Goal: Task Accomplishment & Management: Use online tool/utility

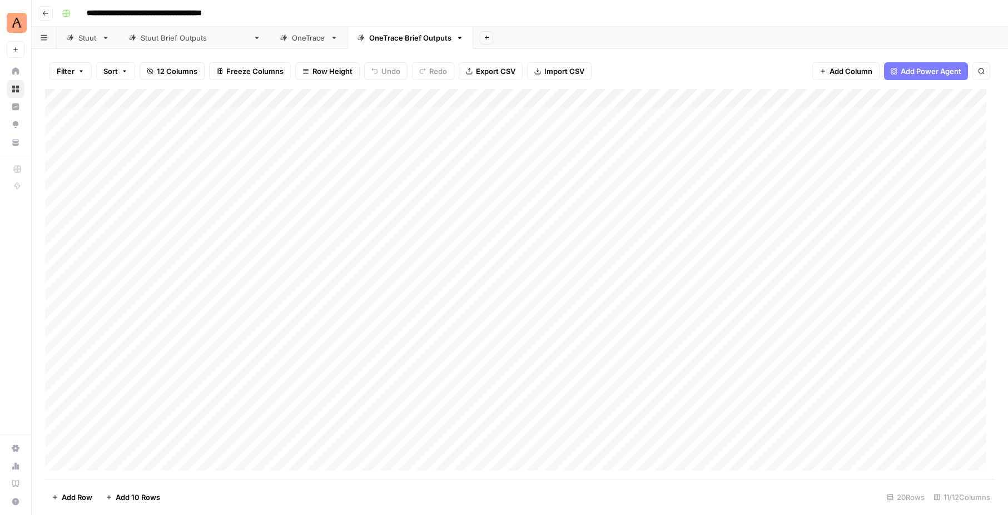
click at [185, 40] on div "[PERSON_NAME] Brief Outputs" at bounding box center [195, 37] width 108 height 11
click at [292, 39] on div "OneTrace" at bounding box center [309, 37] width 34 height 11
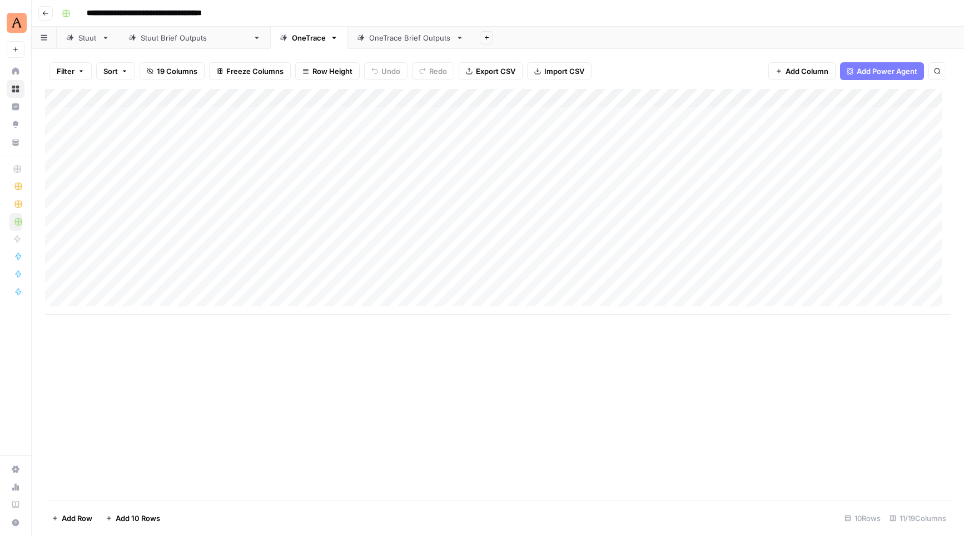
click at [125, 266] on div "Add Column" at bounding box center [498, 202] width 906 height 226
click at [125, 270] on div "Add Column" at bounding box center [498, 202] width 906 height 226
click at [303, 231] on div "Add Column" at bounding box center [498, 202] width 906 height 226
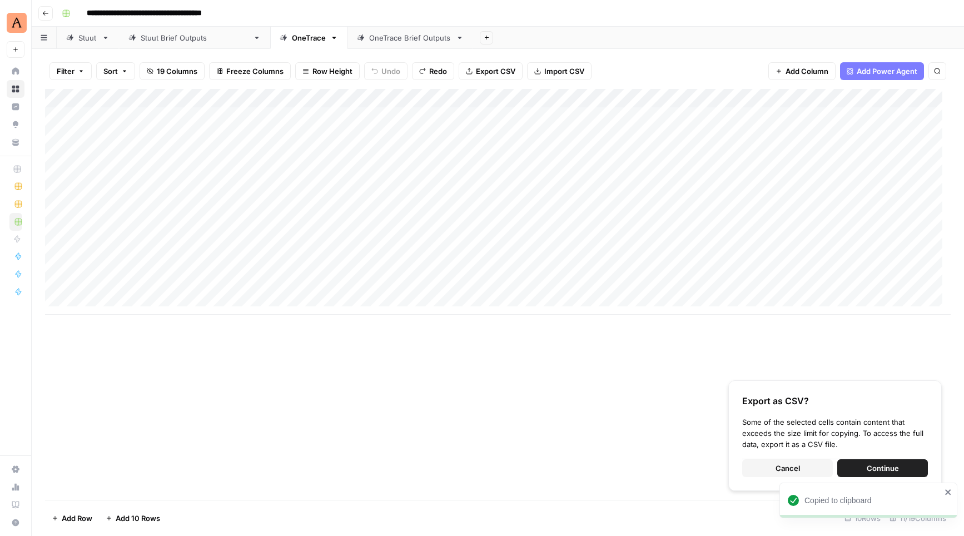
click at [782, 468] on span "Cancel" at bounding box center [788, 468] width 24 height 11
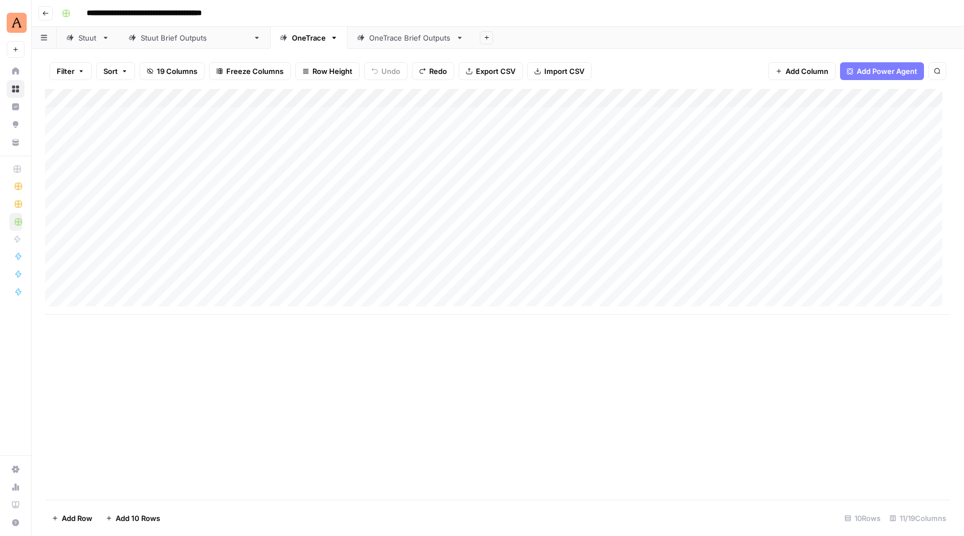
click at [225, 268] on div "Add Column" at bounding box center [498, 202] width 906 height 226
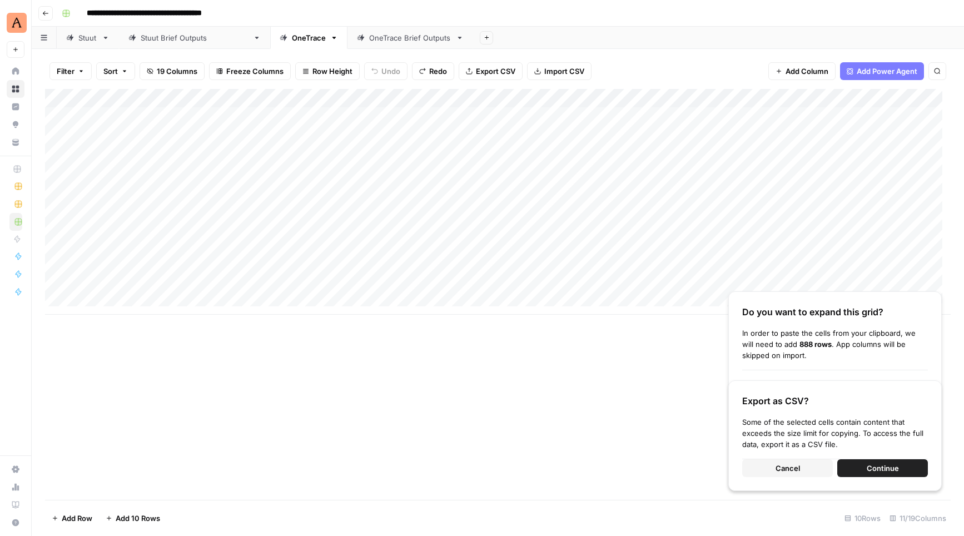
click at [814, 464] on button "Cancel" at bounding box center [787, 468] width 91 height 18
click at [808, 462] on button "Cancel" at bounding box center [787, 468] width 91 height 18
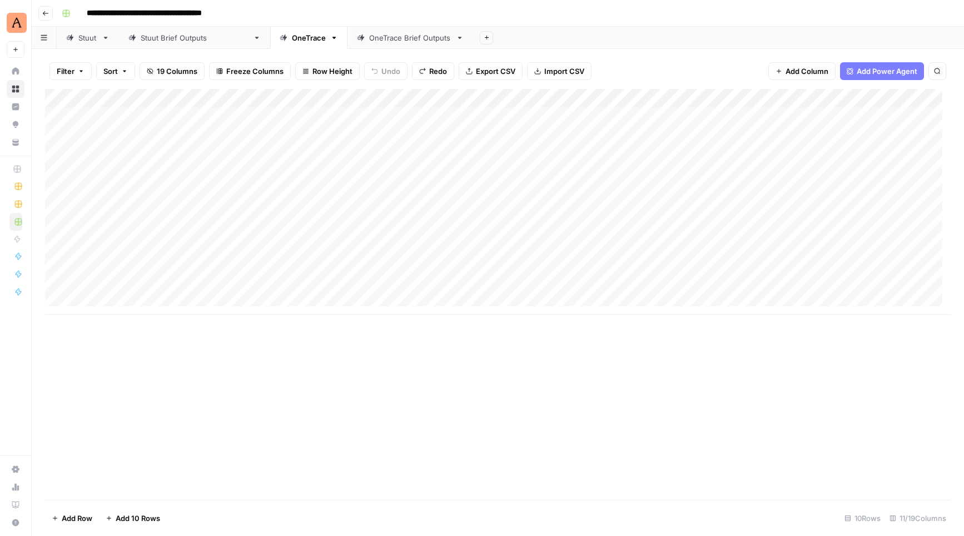
click at [206, 247] on div "Add Column" at bounding box center [498, 202] width 906 height 226
click at [198, 245] on div "Add Column" at bounding box center [498, 202] width 906 height 226
click at [198, 245] on div at bounding box center [164, 249] width 162 height 21
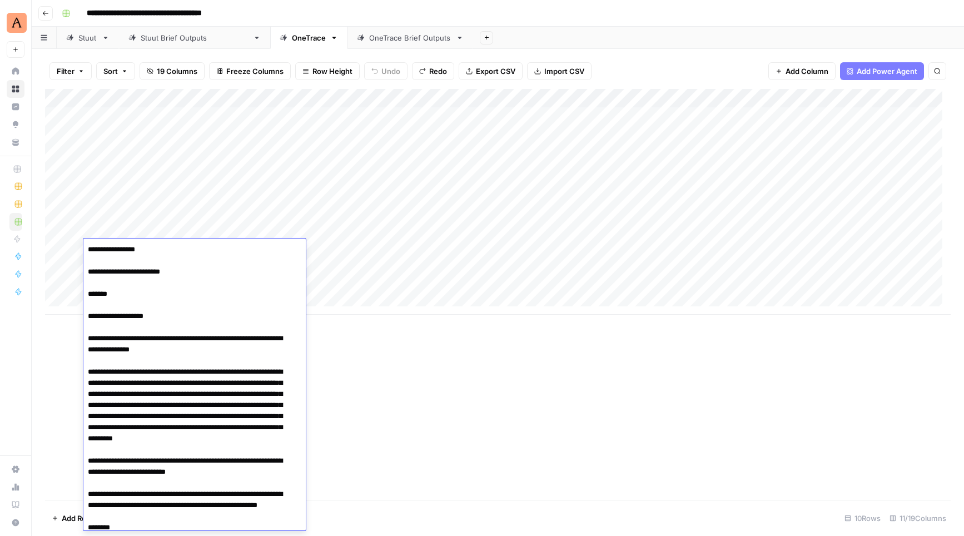
click at [397, 276] on div "Add Column" at bounding box center [498, 202] width 906 height 226
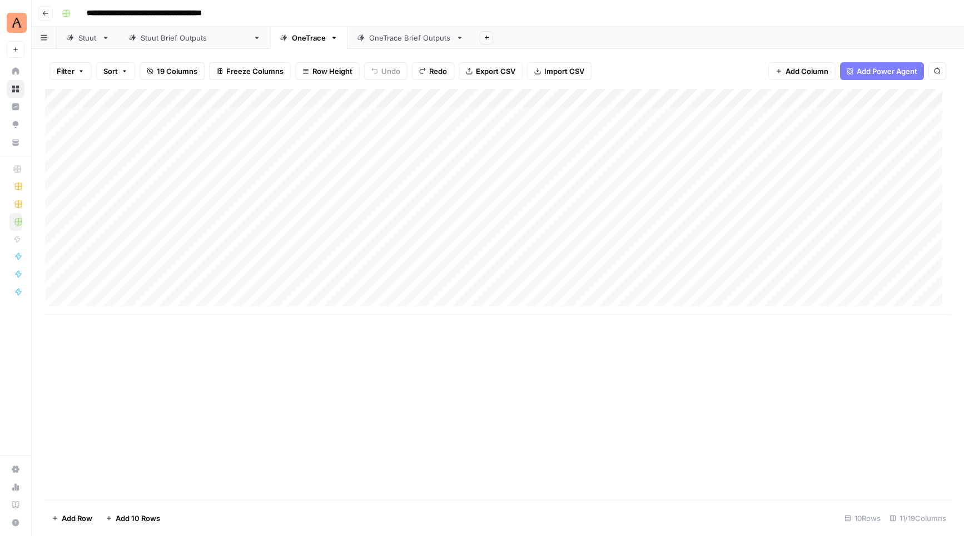
click at [290, 272] on div "Add Column" at bounding box center [498, 202] width 906 height 226
click at [330, 38] on icon "button" at bounding box center [334, 38] width 8 height 8
click at [388, 16] on div "**********" at bounding box center [505, 13] width 896 height 18
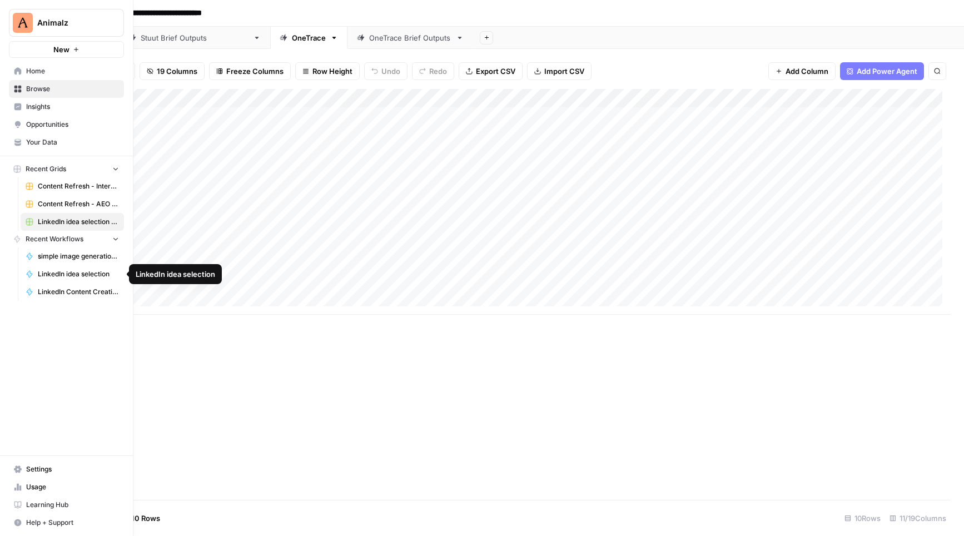
click at [66, 276] on span "LinkedIn idea selection" at bounding box center [78, 274] width 81 height 10
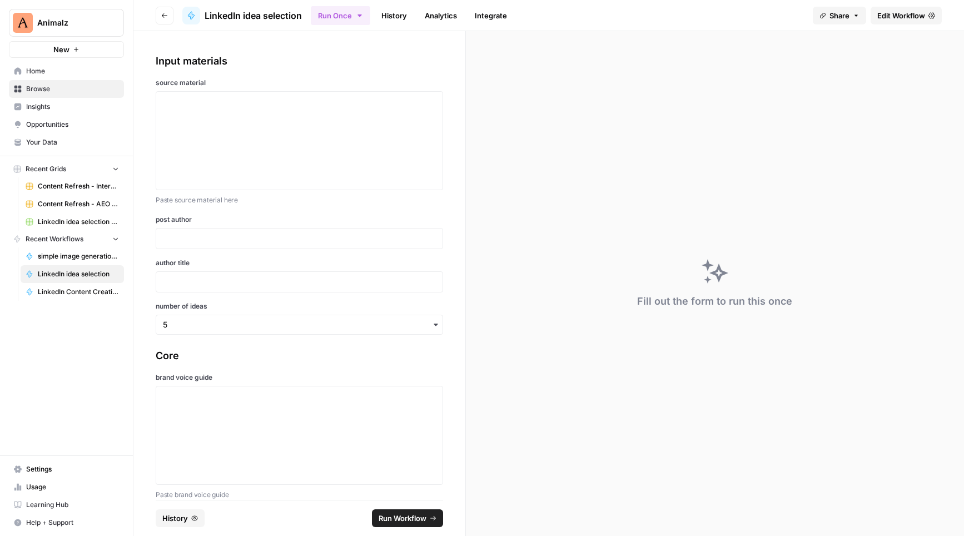
click at [894, 15] on span "Edit Workflow" at bounding box center [902, 15] width 48 height 11
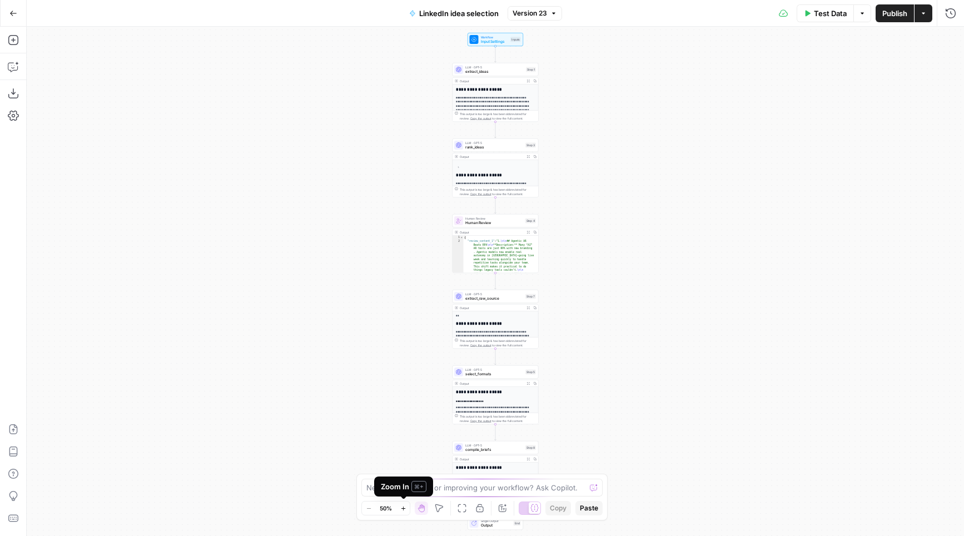
click at [403, 509] on icon "button" at bounding box center [403, 509] width 6 height 6
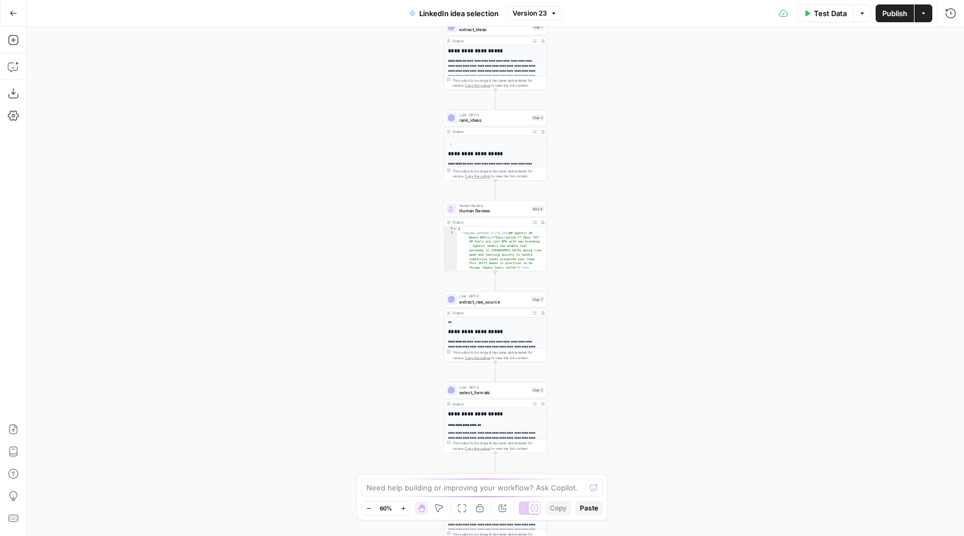
click at [403, 509] on icon "button" at bounding box center [403, 509] width 6 height 6
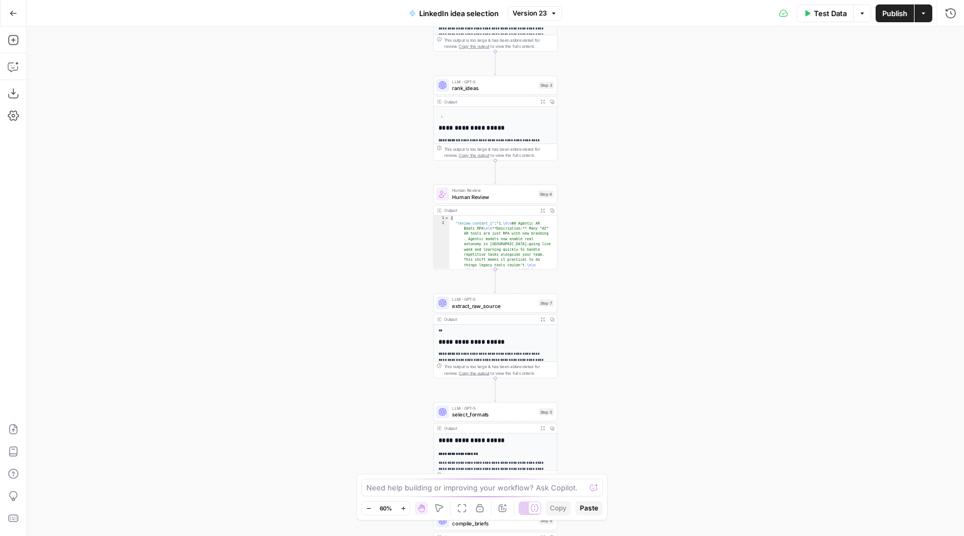
click at [403, 509] on icon "button" at bounding box center [403, 509] width 6 height 6
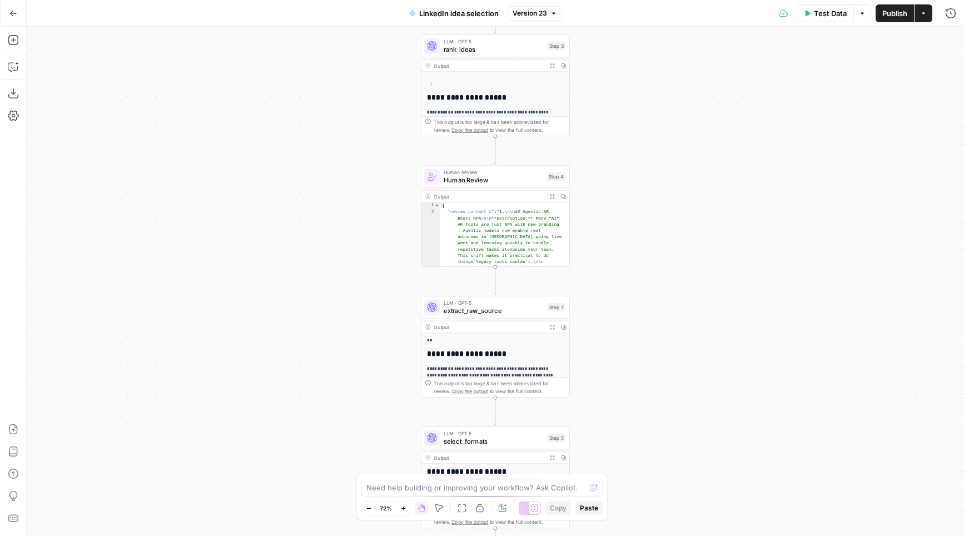
click at [403, 509] on icon "button" at bounding box center [403, 509] width 6 height 6
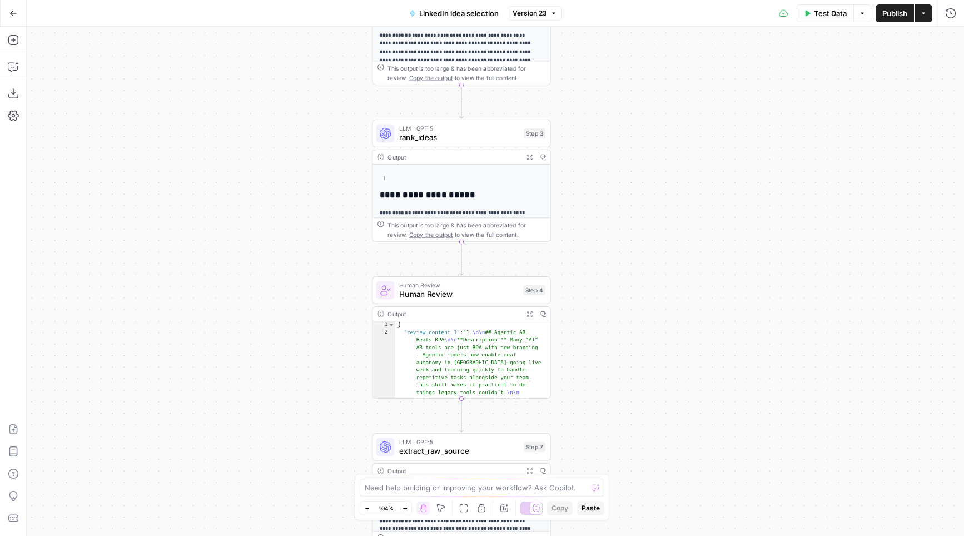
drag, startPoint x: 344, startPoint y: 173, endPoint x: 273, endPoint y: 370, distance: 209.2
click at [273, 370] on div "**********" at bounding box center [496, 281] width 938 height 509
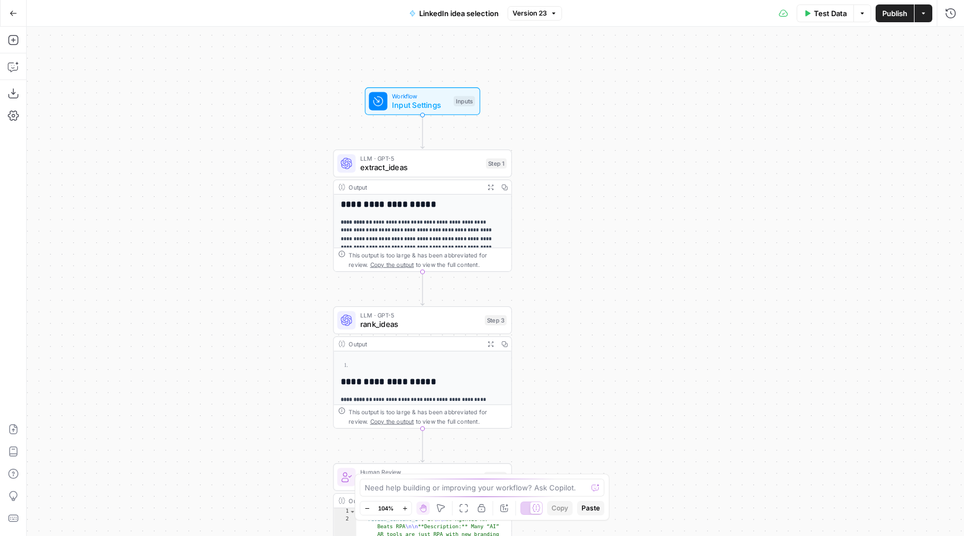
drag, startPoint x: 261, startPoint y: 290, endPoint x: 255, endPoint y: 374, distance: 84.8
click at [254, 393] on div "**********" at bounding box center [496, 281] width 938 height 509
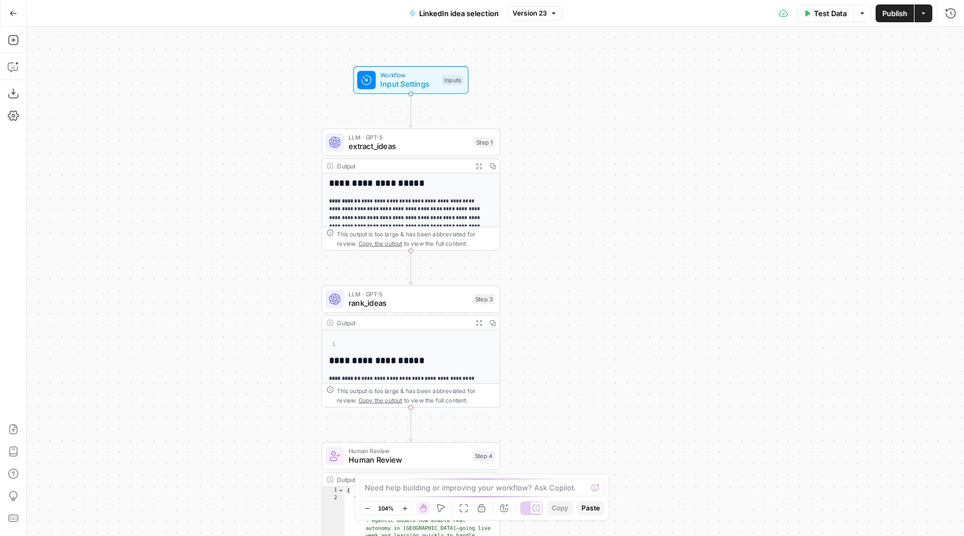
drag, startPoint x: 254, startPoint y: 252, endPoint x: 247, endPoint y: 184, distance: 68.2
click at [247, 184] on div "**********" at bounding box center [496, 281] width 938 height 509
click at [423, 86] on span "Input Settings" at bounding box center [408, 84] width 57 height 12
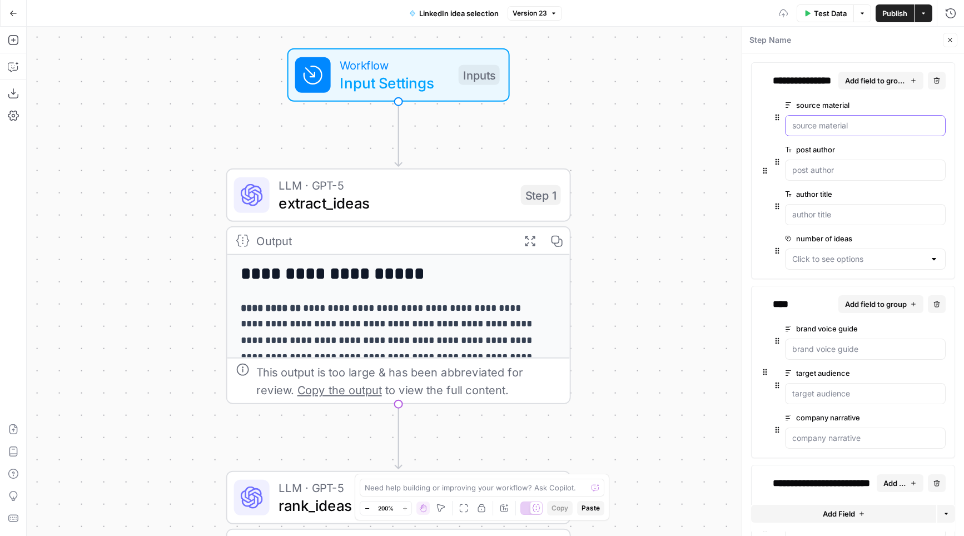
click at [829, 130] on material "source material" at bounding box center [866, 125] width 146 height 11
click at [434, 205] on span "extract_ideas" at bounding box center [396, 203] width 234 height 22
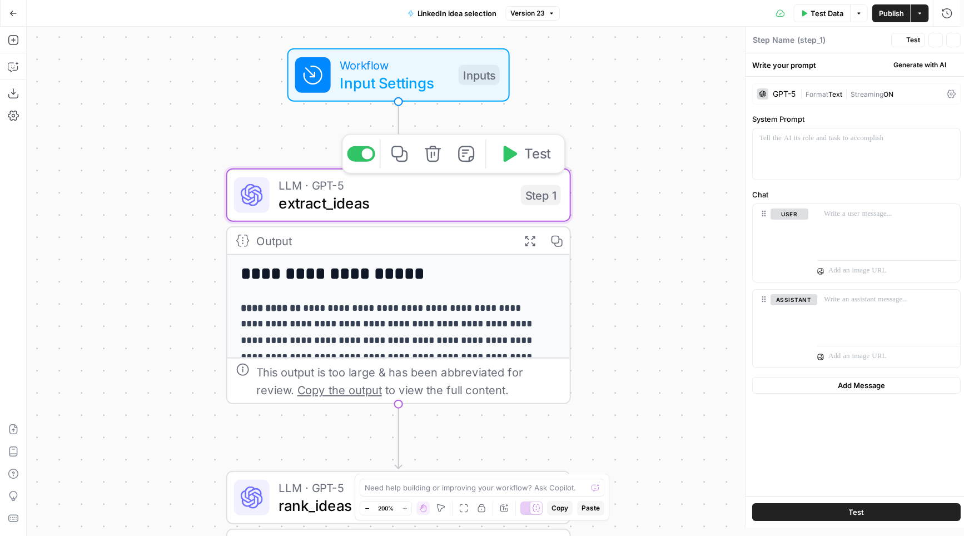
type textarea "extract_ideas"
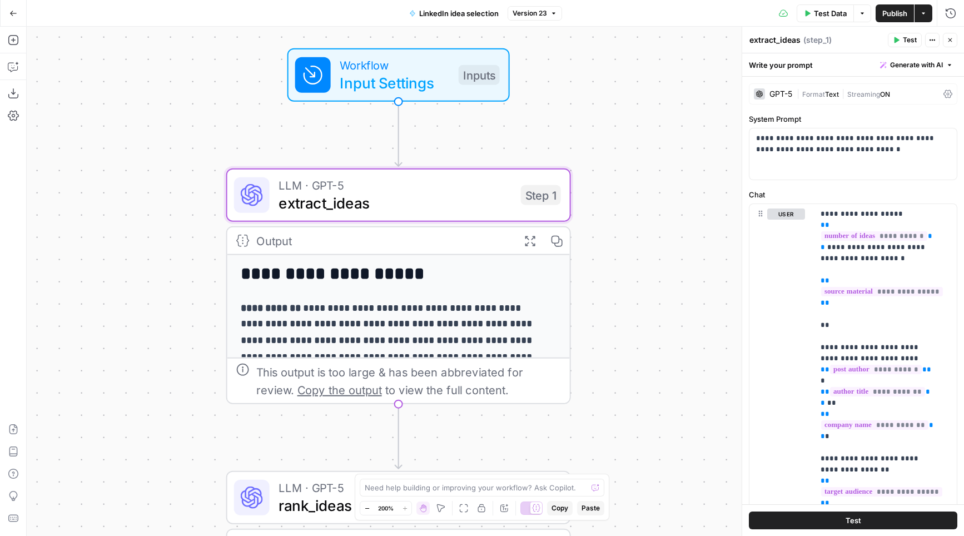
click at [384, 246] on div "Output" at bounding box center [383, 241] width 254 height 18
click at [953, 14] on icon "button" at bounding box center [951, 13] width 11 height 11
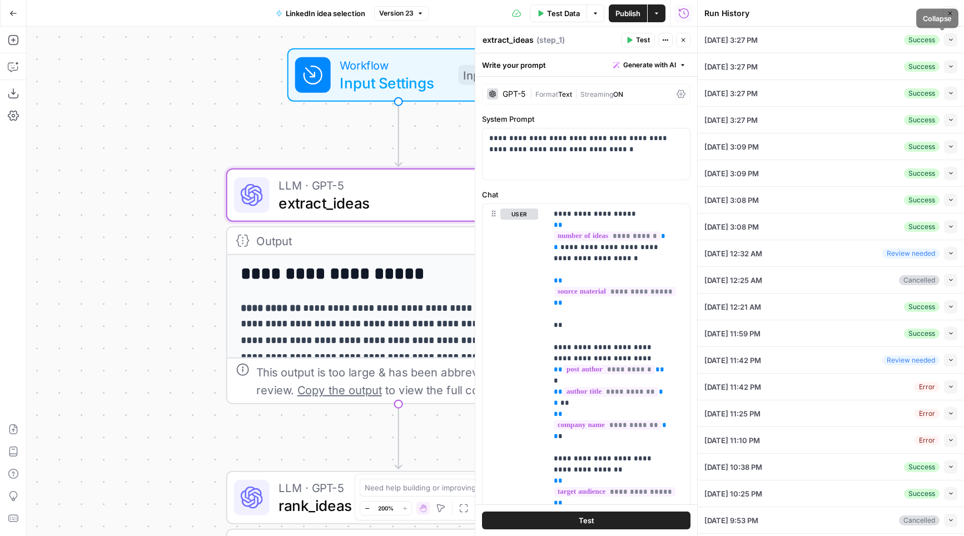
click at [948, 39] on icon "button" at bounding box center [951, 40] width 6 height 6
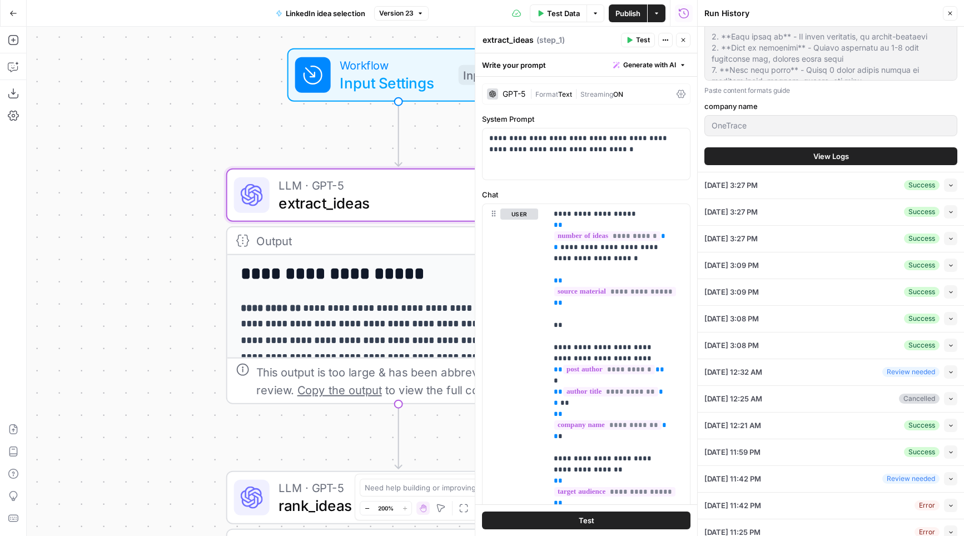
scroll to position [1373, 0]
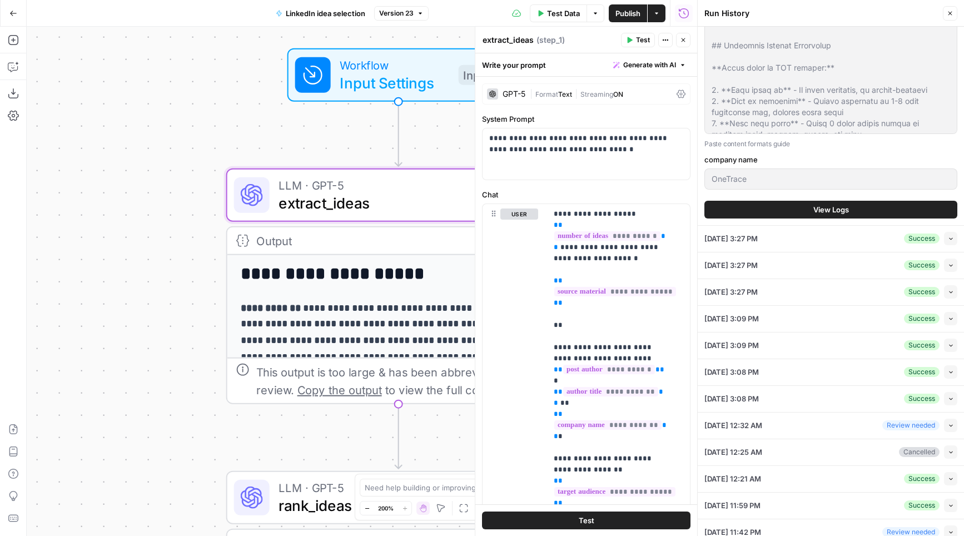
click at [821, 206] on span "View Logs" at bounding box center [832, 209] width 36 height 11
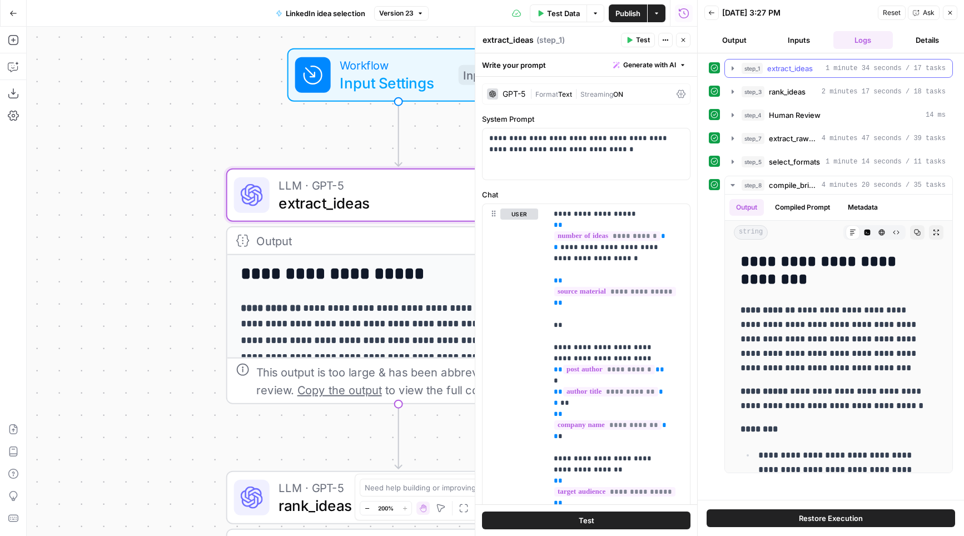
click at [734, 70] on icon "button" at bounding box center [733, 68] width 9 height 9
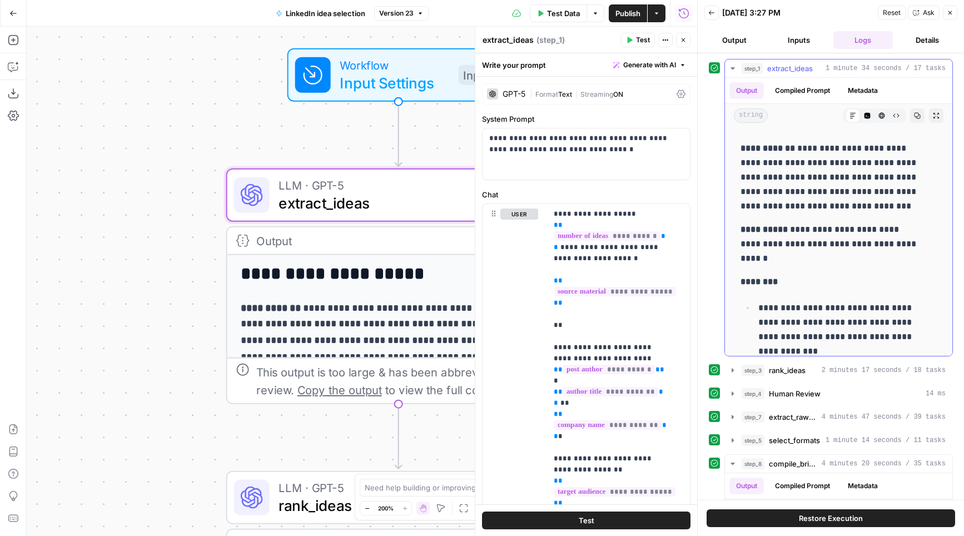
scroll to position [1811, 0]
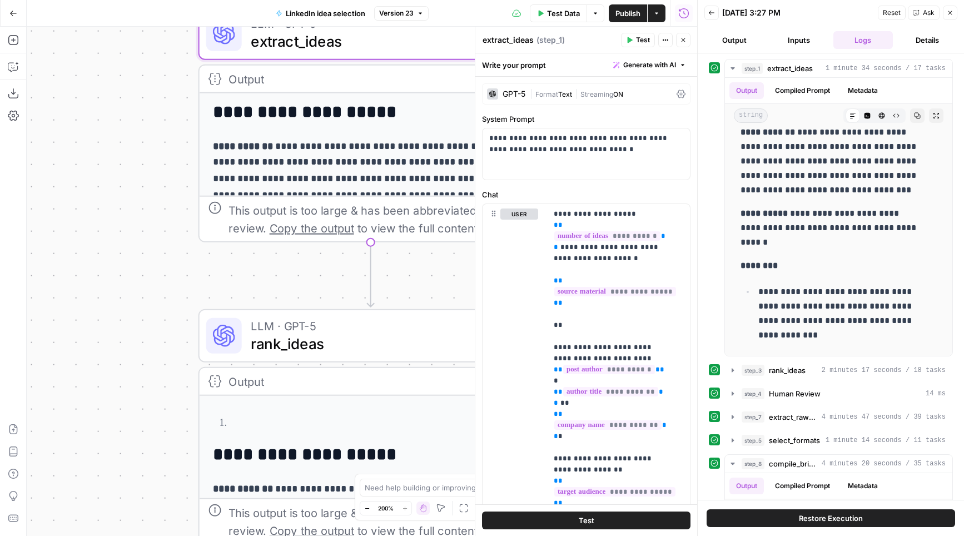
drag, startPoint x: 191, startPoint y: 372, endPoint x: 205, endPoint y: 242, distance: 130.3
click at [158, 201] on div "**********" at bounding box center [362, 281] width 671 height 509
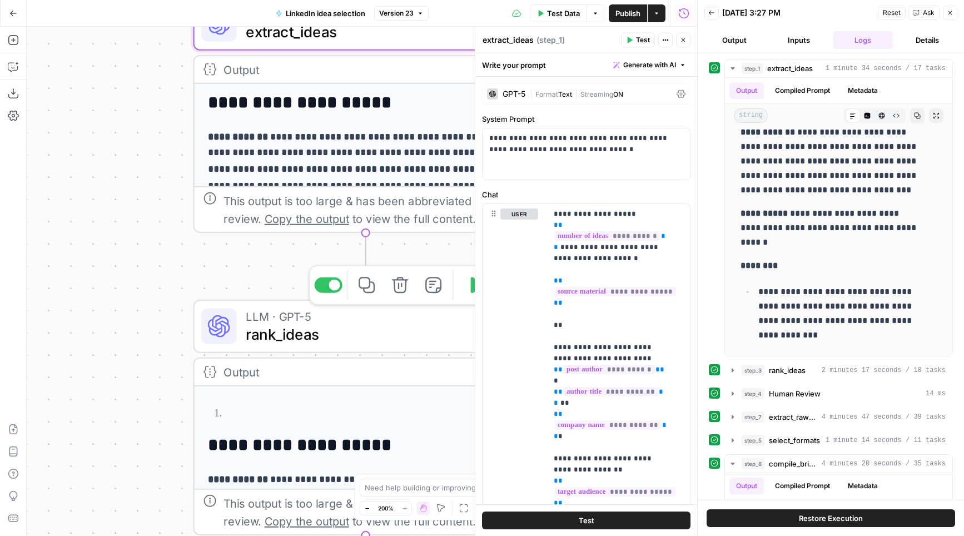
click at [318, 324] on span "rank_ideas" at bounding box center [361, 334] width 231 height 22
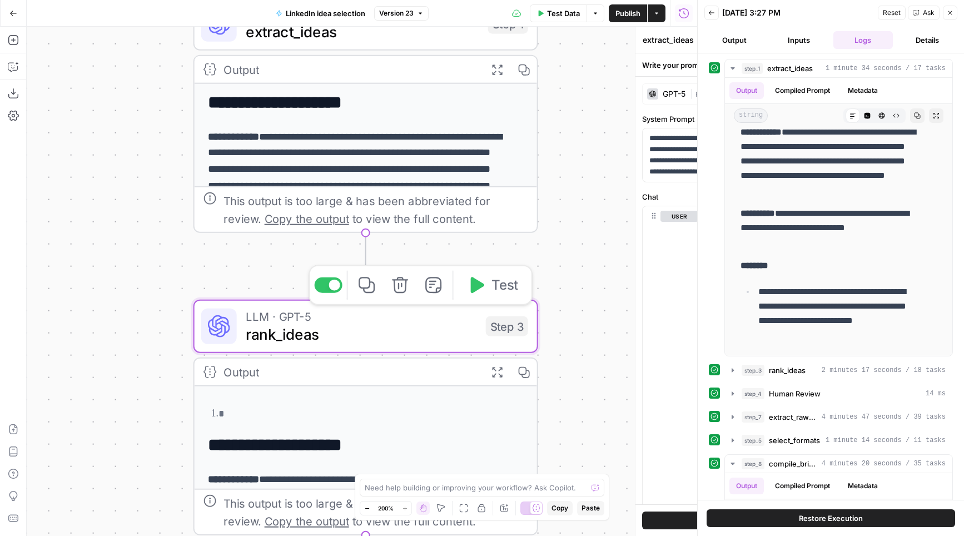
type textarea "rank_ideas"
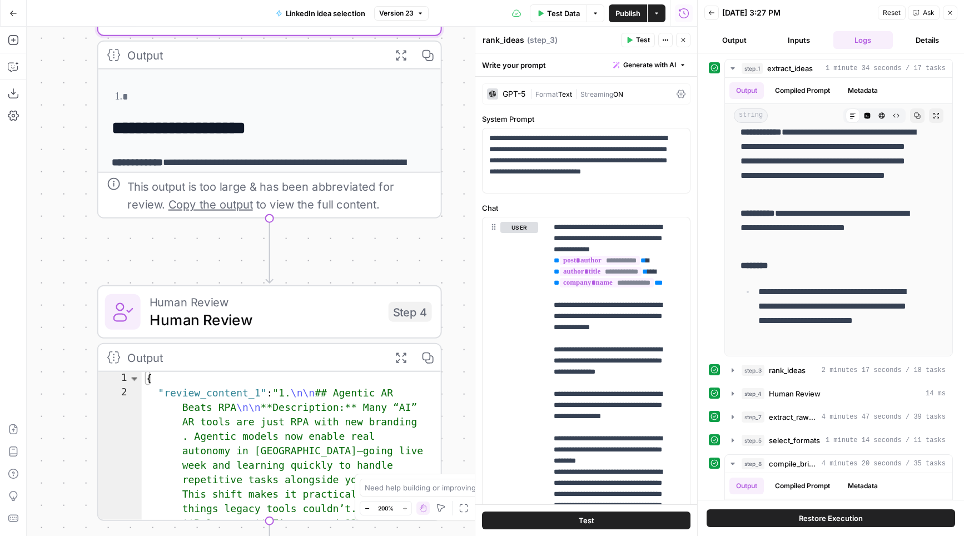
drag, startPoint x: 111, startPoint y: 409, endPoint x: 14, endPoint y: 102, distance: 321.5
click at [14, 102] on div "**********" at bounding box center [348, 281] width 697 height 509
click at [232, 313] on span "Human Review" at bounding box center [265, 320] width 230 height 22
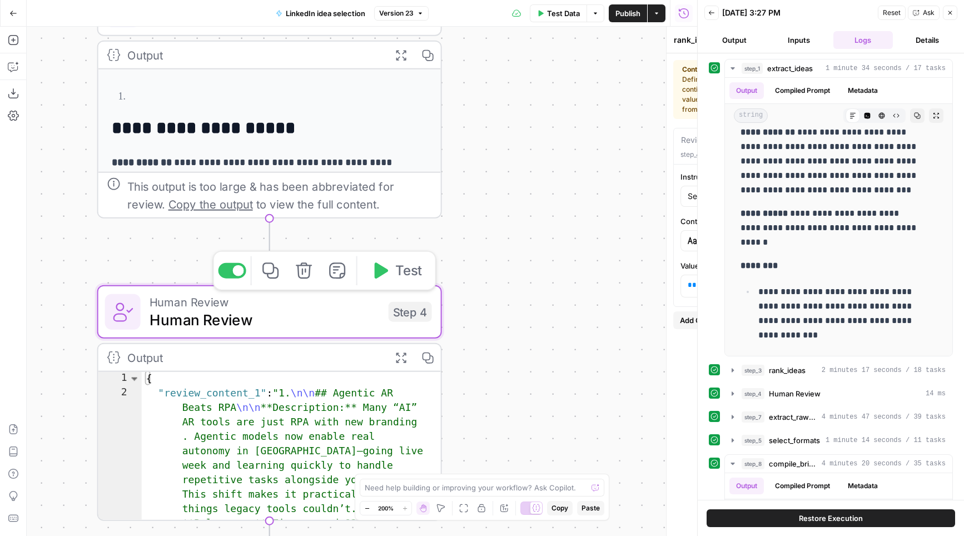
type textarea "Human Review"
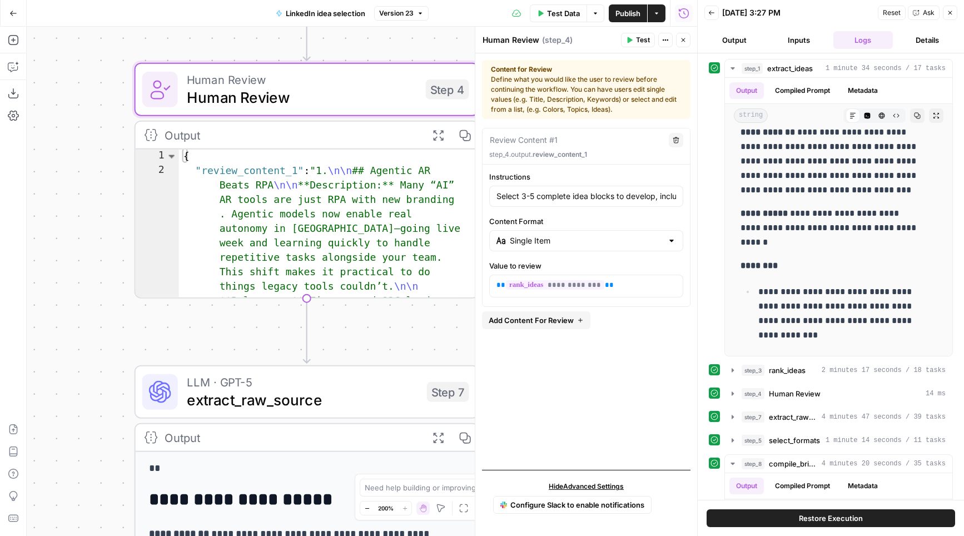
drag, startPoint x: 51, startPoint y: 364, endPoint x: 87, endPoint y: 144, distance: 222.6
click at [87, 144] on div "**********" at bounding box center [362, 281] width 671 height 509
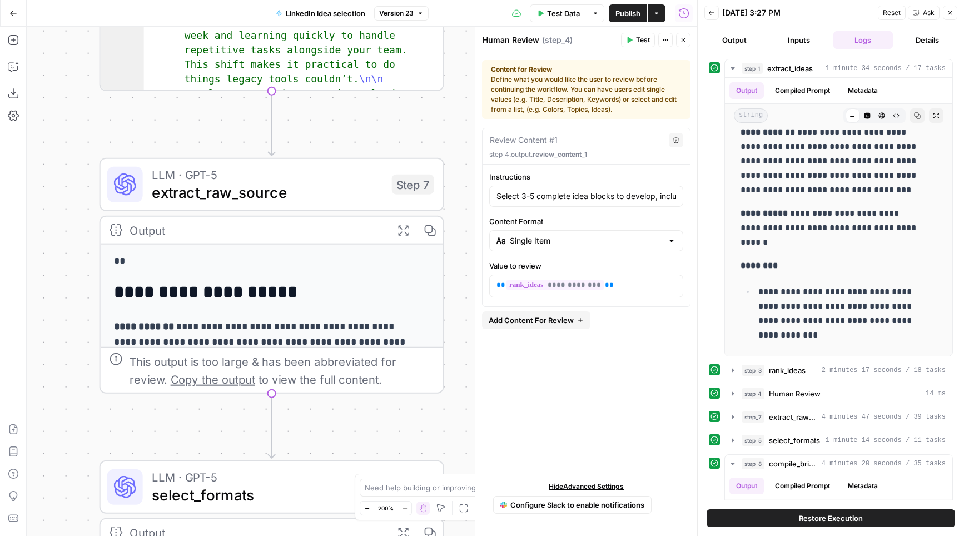
drag, startPoint x: 86, startPoint y: 380, endPoint x: 51, endPoint y: 172, distance: 210.4
click at [51, 172] on div "**********" at bounding box center [362, 281] width 671 height 509
click at [242, 190] on span "extract_raw_source" at bounding box center [267, 192] width 231 height 22
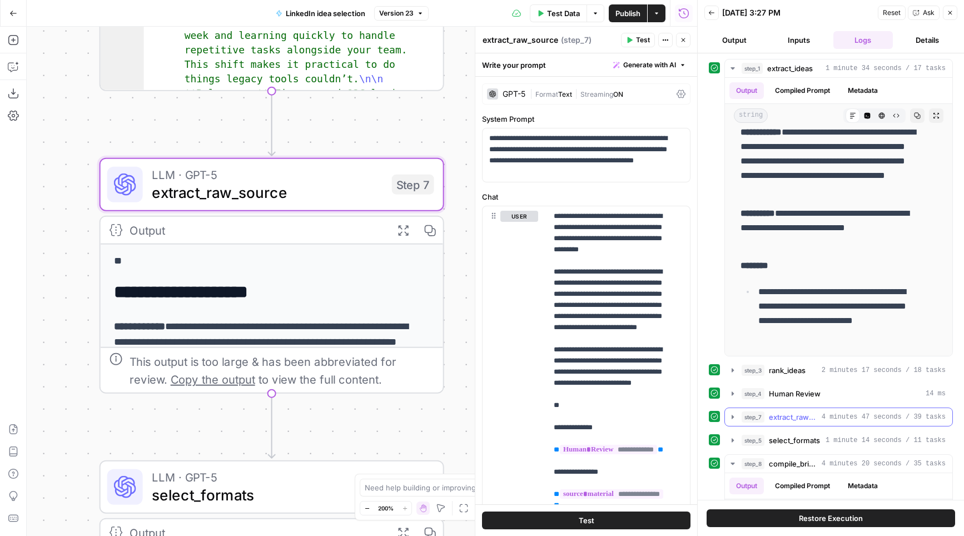
drag, startPoint x: 731, startPoint y: 417, endPoint x: 902, endPoint y: 368, distance: 178.0
click at [731, 417] on icon "button" at bounding box center [733, 417] width 9 height 9
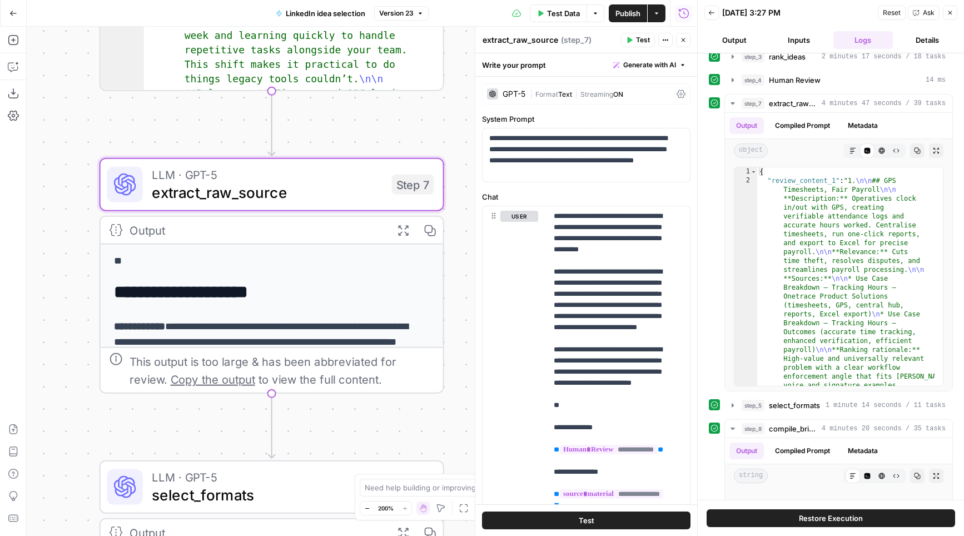
scroll to position [317, 0]
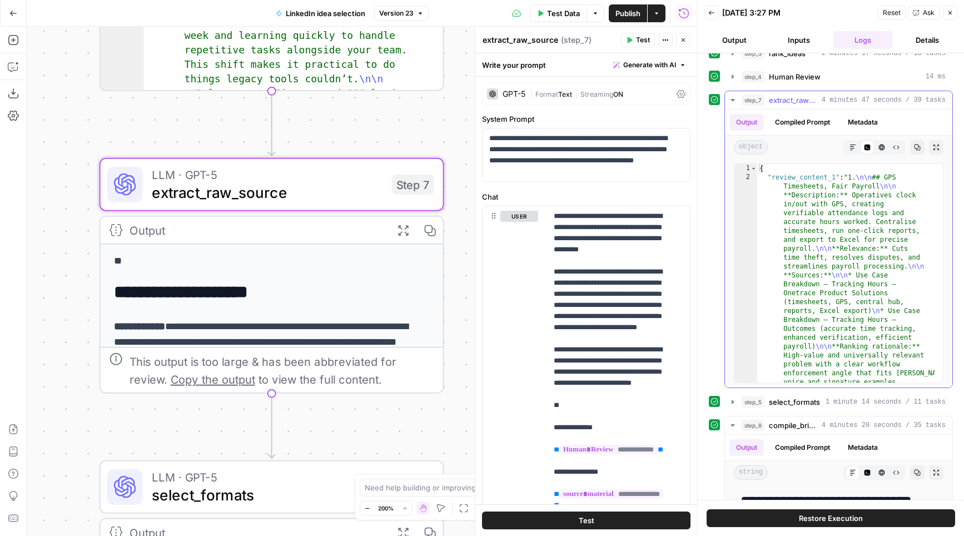
drag, startPoint x: 846, startPoint y: 149, endPoint x: 843, endPoint y: 159, distance: 10.6
click at [850, 149] on icon "button" at bounding box center [853, 147] width 7 height 7
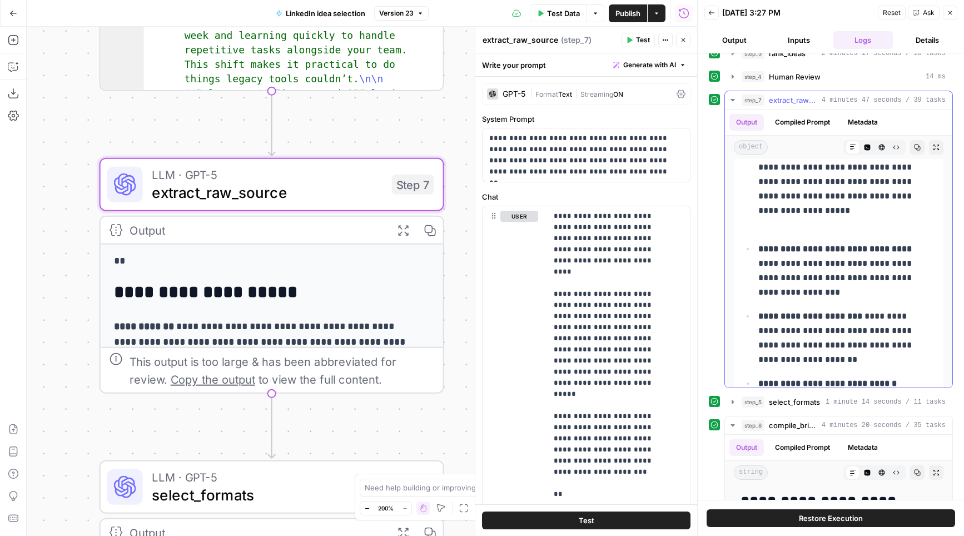
scroll to position [2091, 0]
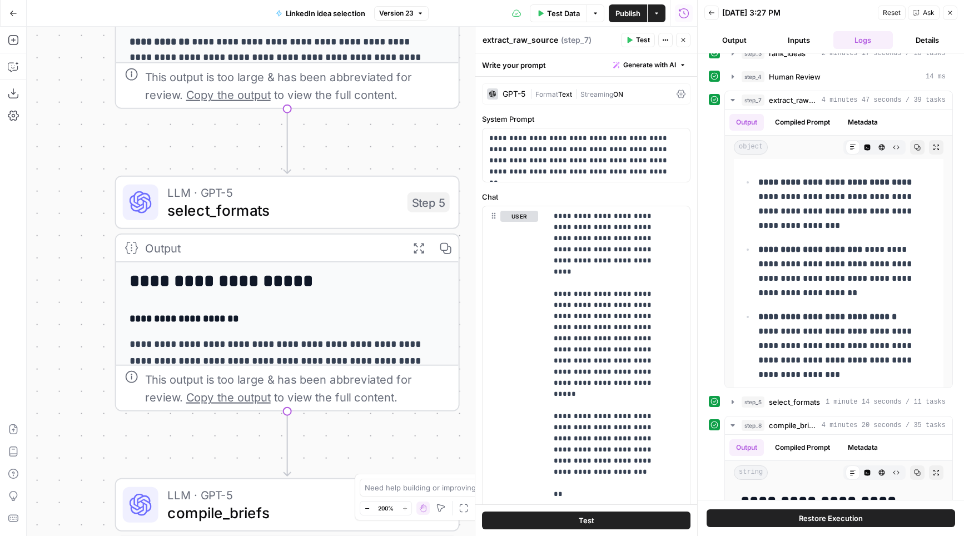
drag, startPoint x: 87, startPoint y: 434, endPoint x: 101, endPoint y: 149, distance: 285.1
click at [101, 149] on div "**********" at bounding box center [362, 281] width 671 height 509
click at [254, 201] on span "select_formats" at bounding box center [281, 210] width 231 height 22
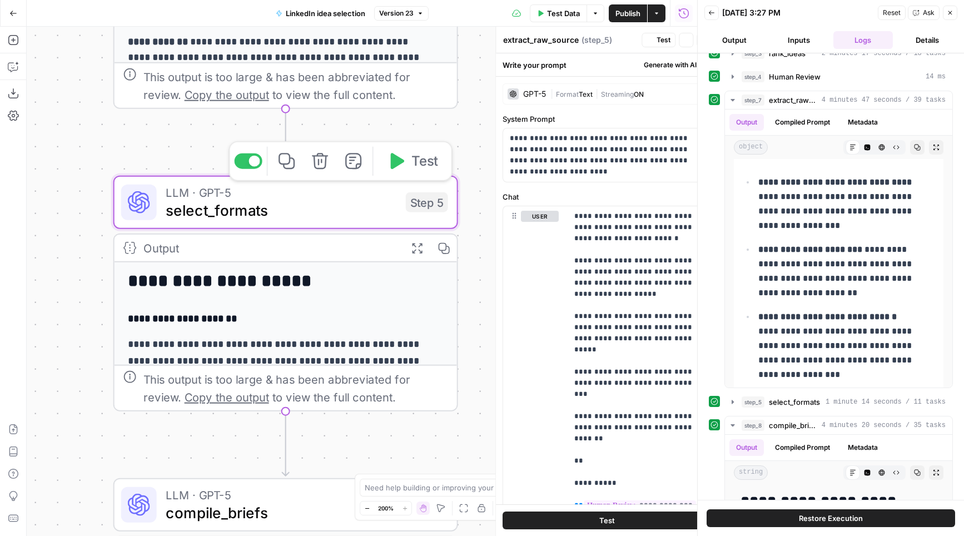
type textarea "select_formats"
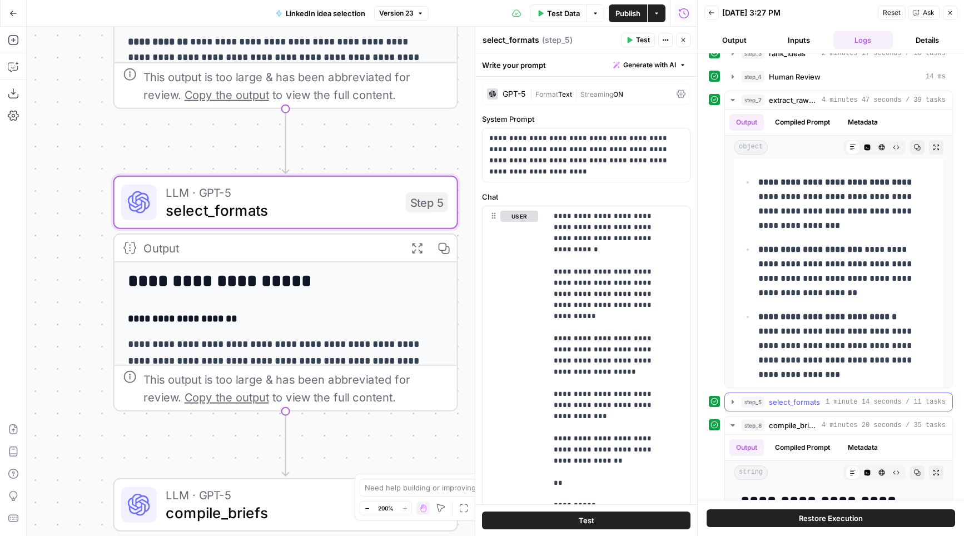
click at [734, 407] on button "step_5 select_formats 1 minute 14 seconds / 11 tasks" at bounding box center [838, 402] width 227 height 18
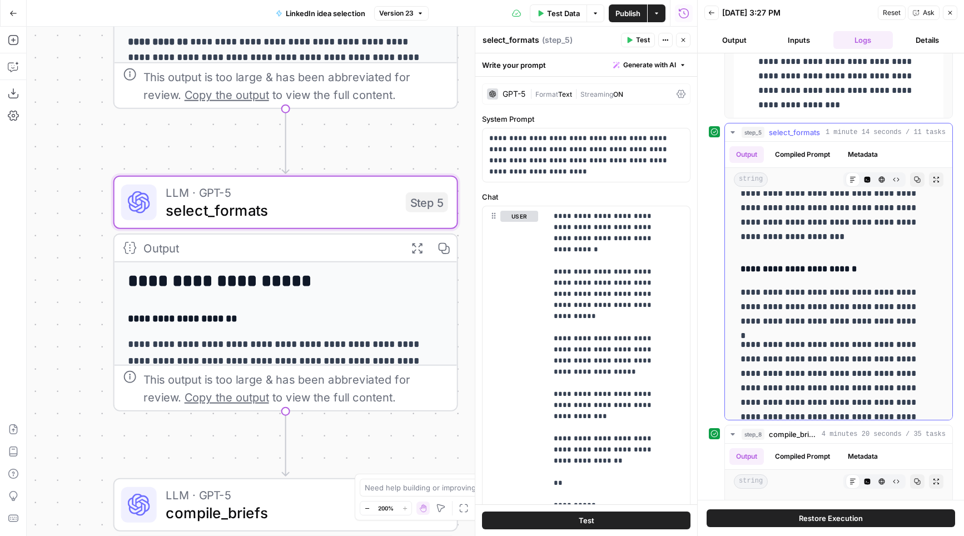
scroll to position [1107, 0]
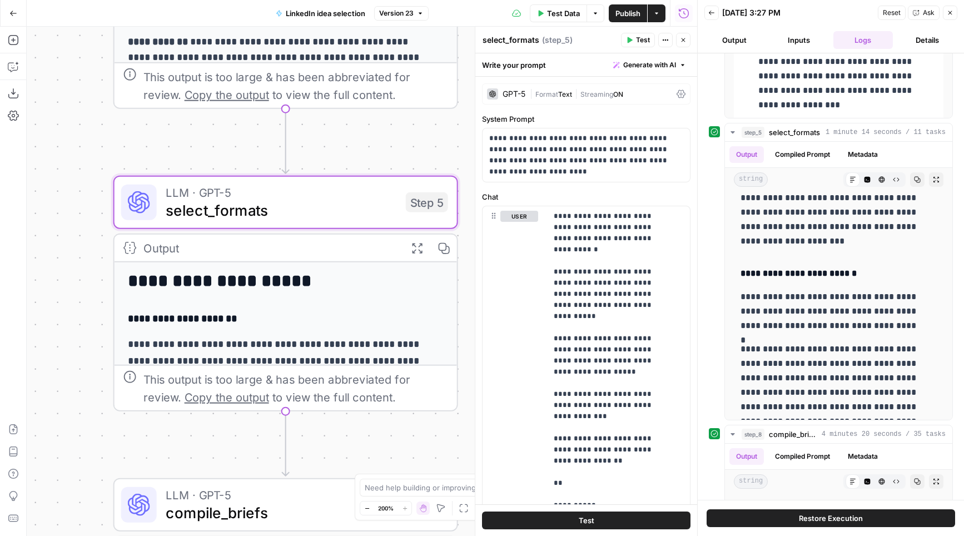
click at [10, 17] on button "Go Back" at bounding box center [13, 13] width 20 height 20
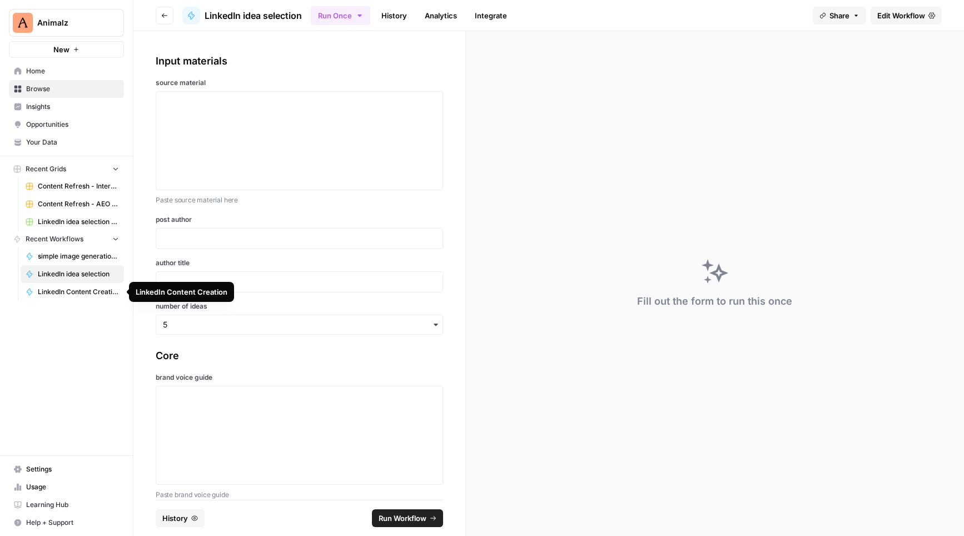
click at [68, 290] on span "LinkedIn Content Creation" at bounding box center [78, 292] width 81 height 10
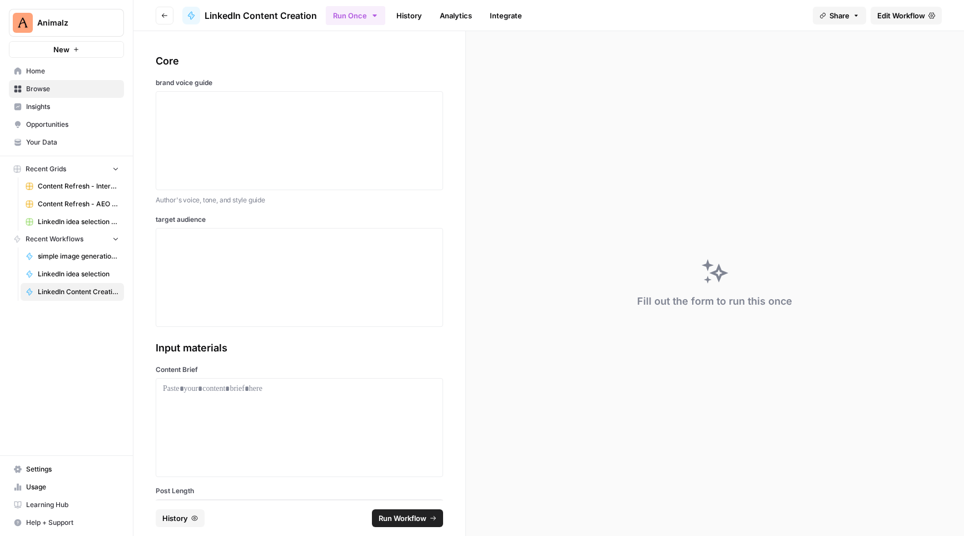
click at [914, 13] on span "Edit Workflow" at bounding box center [902, 15] width 48 height 11
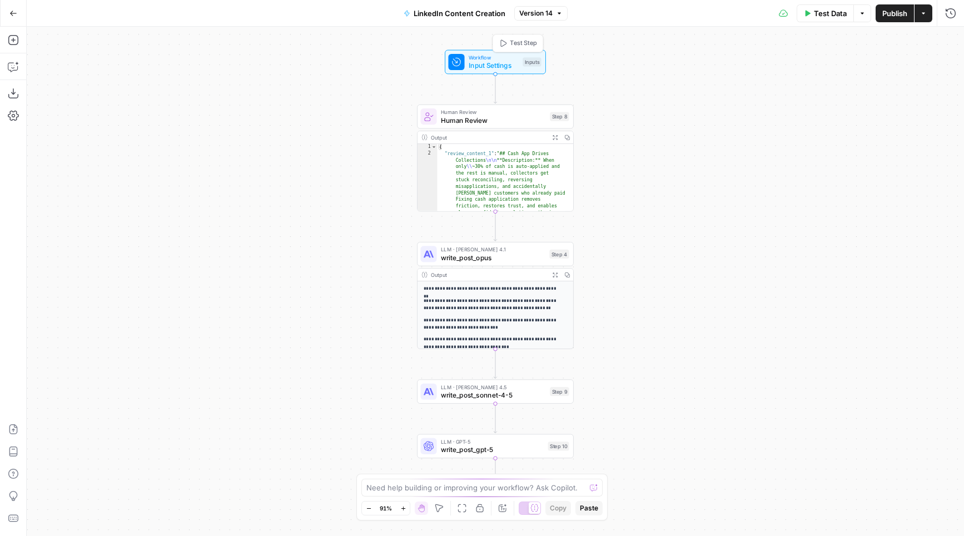
click at [474, 59] on span "Workflow" at bounding box center [494, 57] width 50 height 8
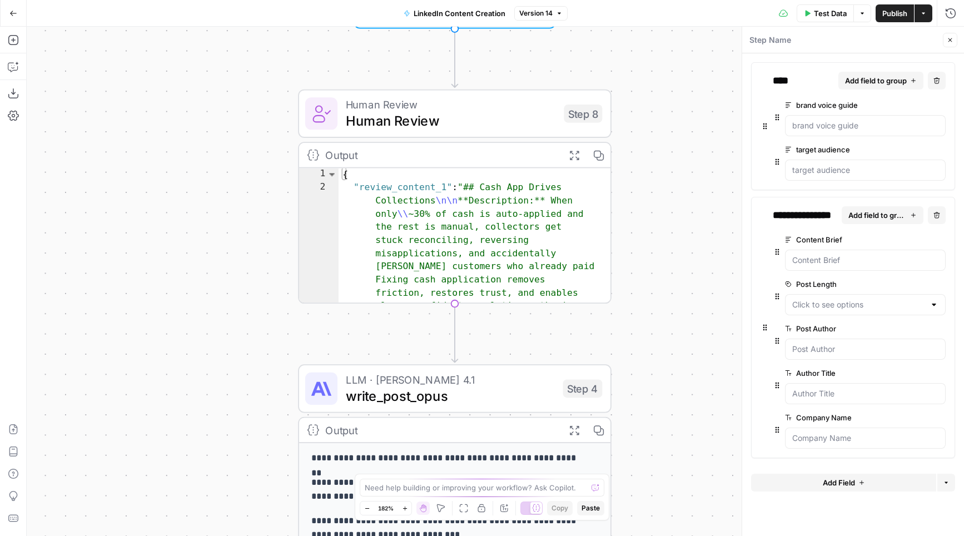
drag, startPoint x: 207, startPoint y: 359, endPoint x: 166, endPoint y: 374, distance: 44.1
click at [165, 374] on div "Workflow Input Settings Inputs Human Review Human Review Step 8 Output Expand O…" at bounding box center [496, 281] width 938 height 509
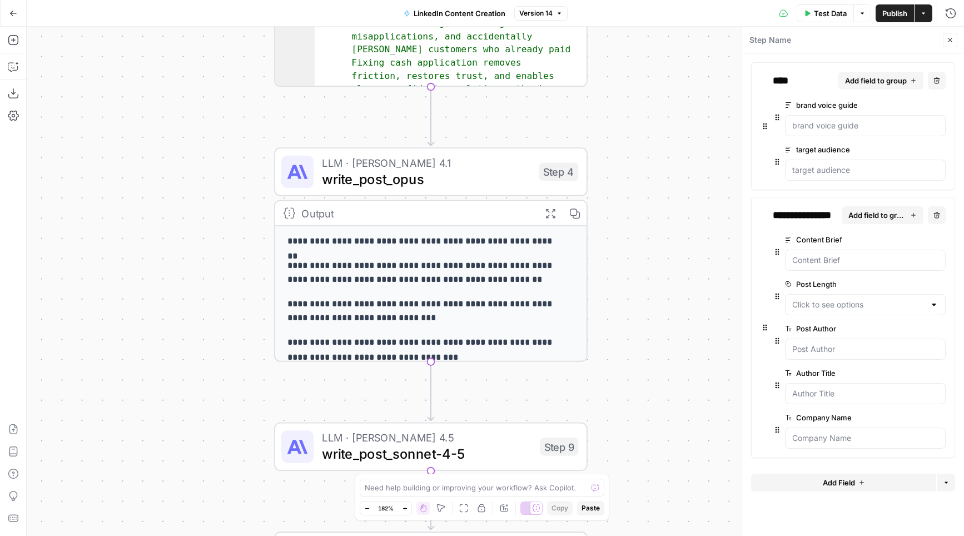
drag, startPoint x: 186, startPoint y: 367, endPoint x: 162, endPoint y: 149, distance: 219.3
click at [162, 149] on div "Workflow Input Settings Inputs Human Review Human Review Step 8 Output Expand O…" at bounding box center [496, 281] width 938 height 509
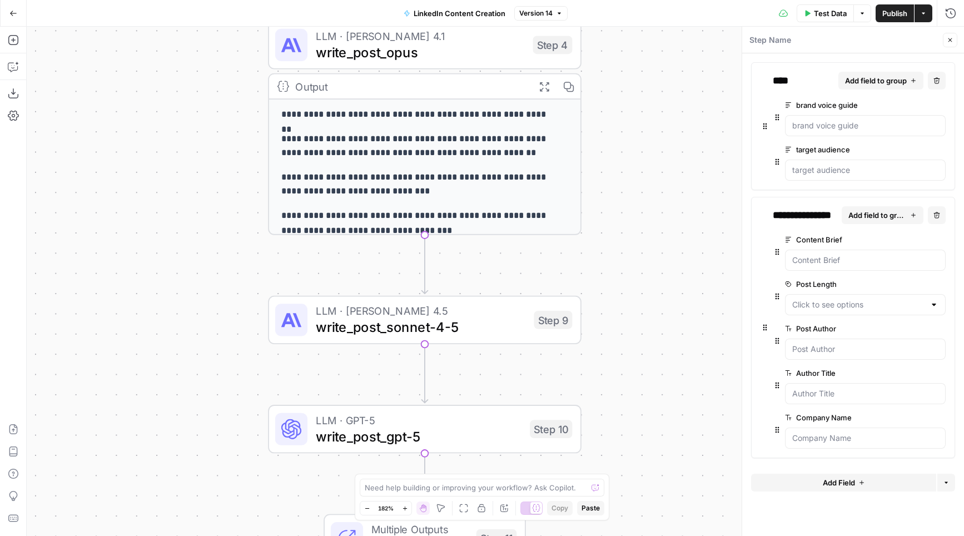
drag, startPoint x: 183, startPoint y: 378, endPoint x: 177, endPoint y: 244, distance: 134.7
click at [177, 244] on div "Workflow Input Settings Inputs Human Review Human Review Step 8 Output Expand O…" at bounding box center [496, 281] width 938 height 509
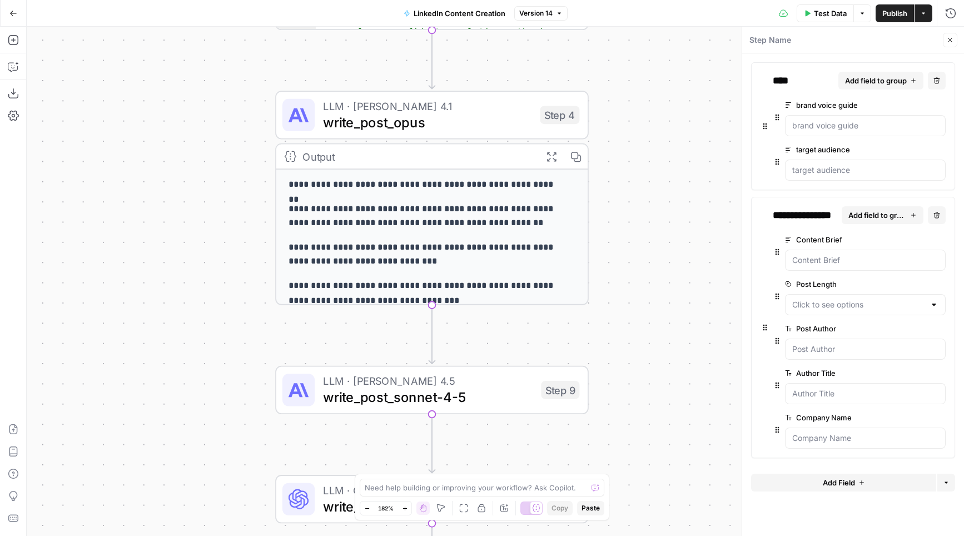
drag, startPoint x: 179, startPoint y: 138, endPoint x: 184, endPoint y: 210, distance: 72.0
click at [184, 210] on div "Workflow Input Settings Inputs Human Review Human Review Step 8 Output Expand O…" at bounding box center [496, 281] width 938 height 509
click at [934, 303] on div at bounding box center [934, 304] width 9 height 11
click at [660, 305] on div "Workflow Input Settings Inputs Human Review Human Review Step 8 Output Expand O…" at bounding box center [496, 281] width 938 height 509
